Goal: Information Seeking & Learning: Check status

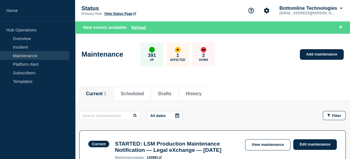
click at [18, 57] on link "Maintenance" at bounding box center [34, 55] width 69 height 9
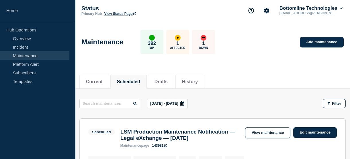
click at [44, 56] on link "Maintenance" at bounding box center [34, 55] width 69 height 9
click at [185, 103] on icon at bounding box center [182, 104] width 5 height 5
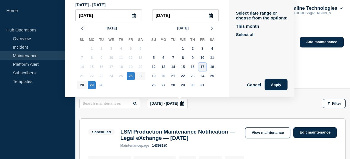
click at [201, 67] on div "17" at bounding box center [202, 67] width 8 height 8
type input "[DATE]"
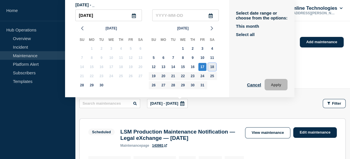
click at [212, 66] on div "18" at bounding box center [212, 67] width 8 height 8
type input "[DATE]"
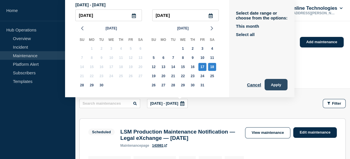
click at [283, 88] on button "Apply" at bounding box center [276, 84] width 23 height 11
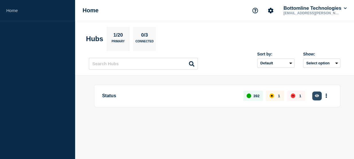
click at [320, 99] on button "button" at bounding box center [316, 96] width 9 height 9
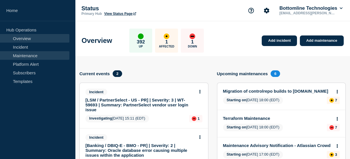
click at [37, 57] on link "Maintenance" at bounding box center [34, 55] width 69 height 9
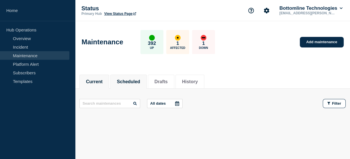
click at [136, 81] on button "Scheduled" at bounding box center [128, 81] width 23 height 5
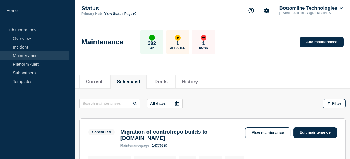
click at [178, 102] on icon at bounding box center [177, 104] width 4 height 5
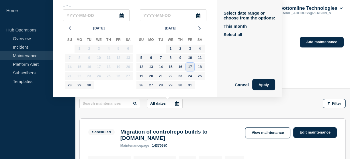
click at [188, 65] on div "17" at bounding box center [190, 67] width 8 height 8
type input "[DATE]"
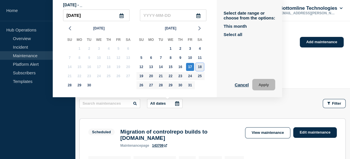
click at [199, 68] on div "18" at bounding box center [200, 67] width 8 height 8
type input "[DATE]"
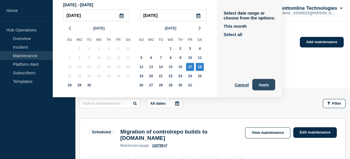
click at [262, 87] on button "Apply" at bounding box center [263, 84] width 23 height 11
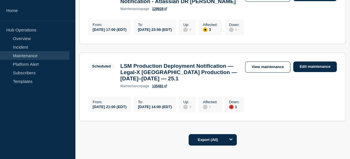
scroll to position [132, 0]
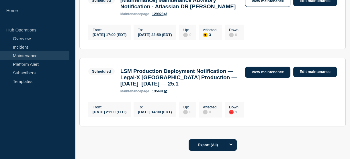
click at [265, 77] on link "View maintenance" at bounding box center [267, 72] width 45 height 11
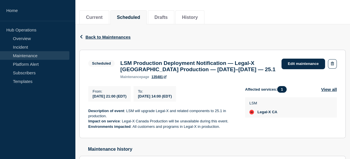
scroll to position [17, 0]
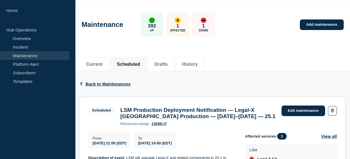
click at [124, 66] on button "Scheduled" at bounding box center [128, 64] width 23 height 5
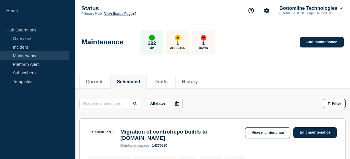
click at [177, 104] on icon at bounding box center [177, 104] width 5 height 5
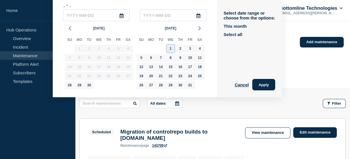
click at [169, 45] on div "1" at bounding box center [171, 49] width 8 height 8
type input "[DATE]"
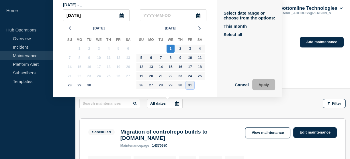
click at [187, 85] on div "31" at bounding box center [190, 85] width 8 height 8
type input "[DATE]"
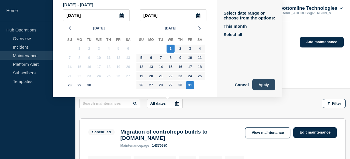
click at [261, 86] on button "Apply" at bounding box center [263, 84] width 23 height 11
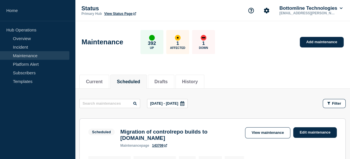
click at [261, 86] on div "Current Scheduled Drafts History" at bounding box center [212, 78] width 266 height 19
